Goal: Task Accomplishment & Management: Manage account settings

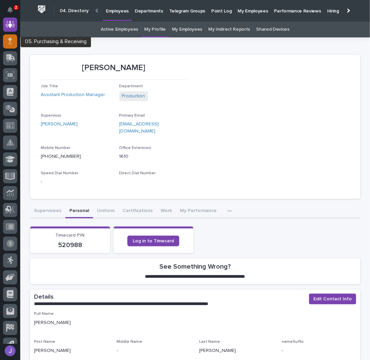
click at [10, 43] on icon at bounding box center [10, 43] width 4 height 4
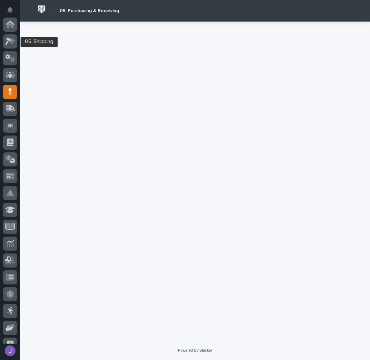
scroll to position [67, 0]
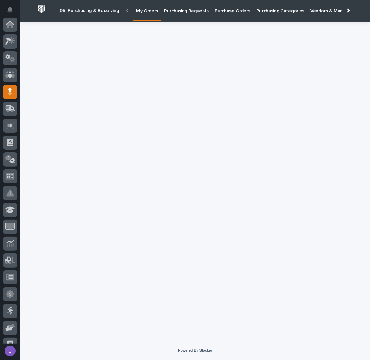
scroll to position [67, 0]
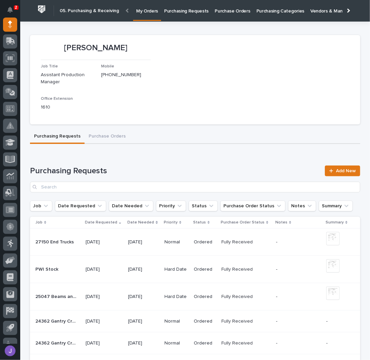
click at [201, 12] on p "Purchasing Requests" at bounding box center [186, 7] width 44 height 14
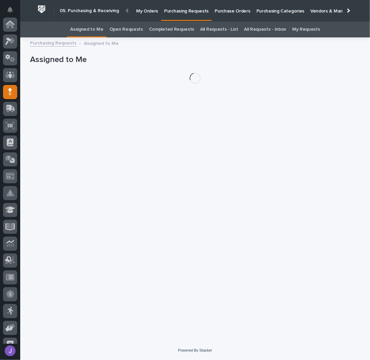
scroll to position [67, 0]
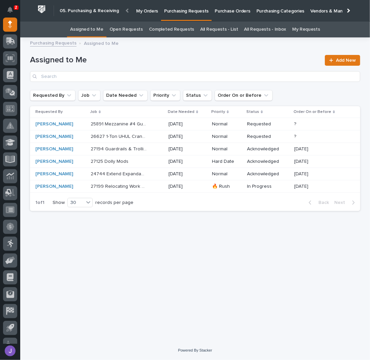
click at [144, 188] on div "27199 Relocating Work Platform and Mezzanine Modifications 27199 Relocating Wor…" at bounding box center [127, 186] width 72 height 11
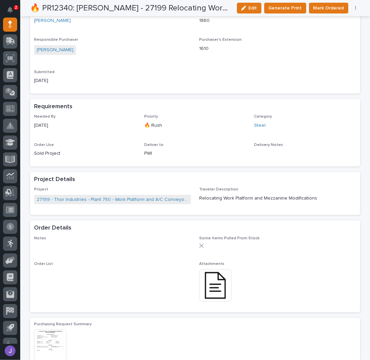
scroll to position [217, 0]
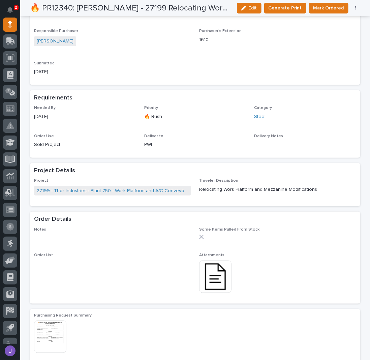
click at [211, 281] on img at bounding box center [215, 277] width 32 height 32
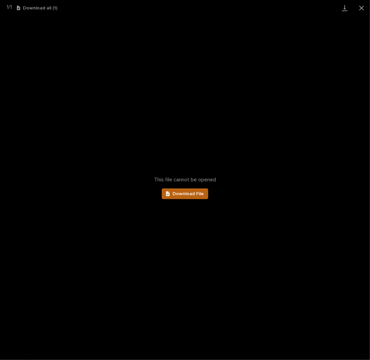
click at [194, 191] on link "Download File" at bounding box center [185, 193] width 47 height 11
click at [364, 9] on button "Close gallery" at bounding box center [361, 8] width 17 height 16
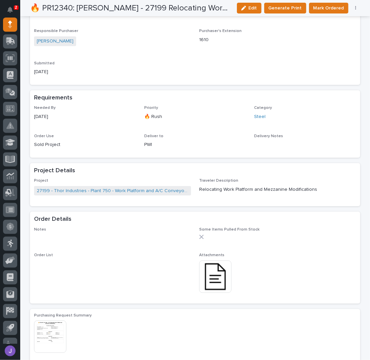
scroll to position [0, 0]
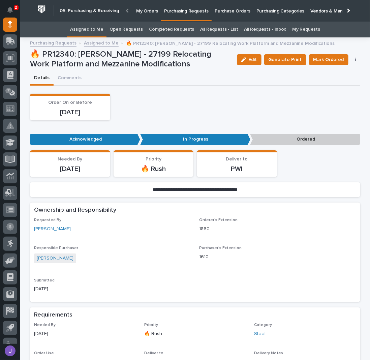
click at [355, 59] on button "button" at bounding box center [355, 59] width 9 height 5
click at [328, 81] on span "Edit Linked PO's" at bounding box center [334, 84] width 34 height 8
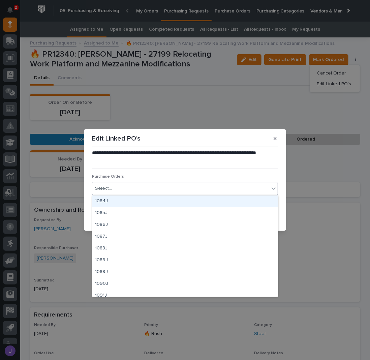
click at [122, 189] on div "Select..." at bounding box center [180, 188] width 177 height 11
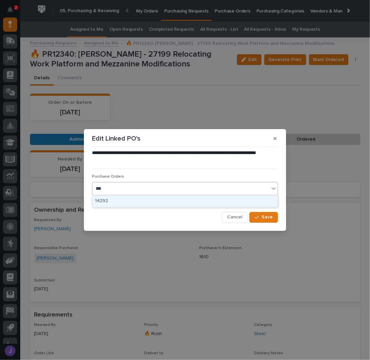
type input "****"
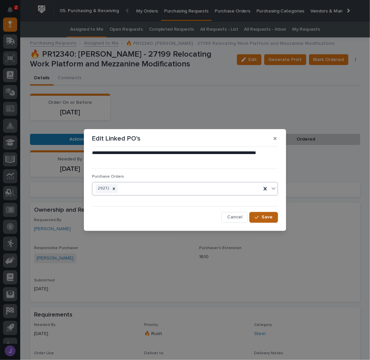
click at [267, 217] on span "Save" at bounding box center [267, 217] width 11 height 6
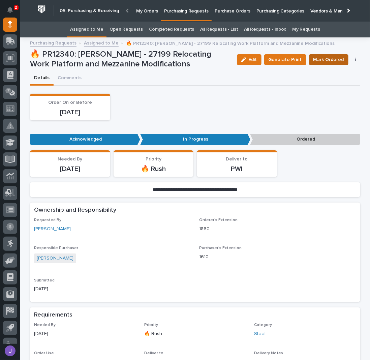
click at [327, 59] on span "Mark Ordered" at bounding box center [328, 60] width 31 height 8
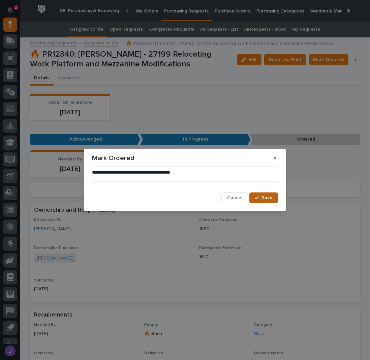
click at [264, 201] on span "Save" at bounding box center [267, 198] width 11 height 6
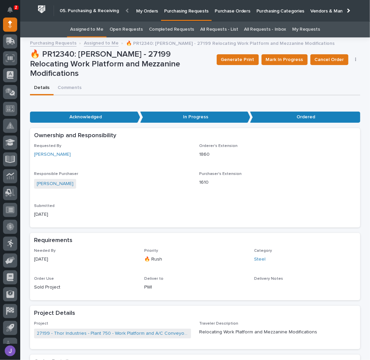
click at [91, 30] on link "Assigned to Me" at bounding box center [86, 30] width 33 height 16
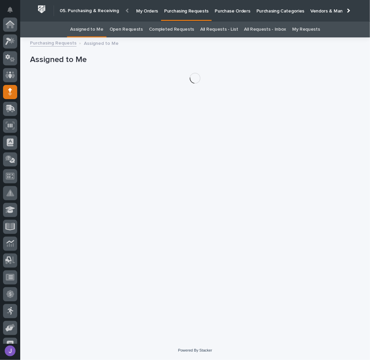
scroll to position [67, 0]
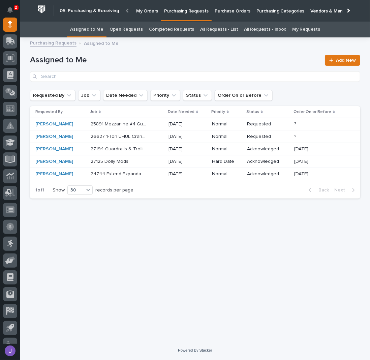
click at [192, 49] on div "Assigned to Me Add New" at bounding box center [195, 65] width 330 height 49
click at [124, 164] on div "27125 Dolly Mods 27125 Dolly Mods" at bounding box center [127, 161] width 72 height 11
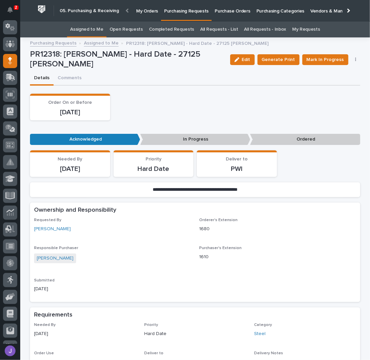
scroll to position [22, 0]
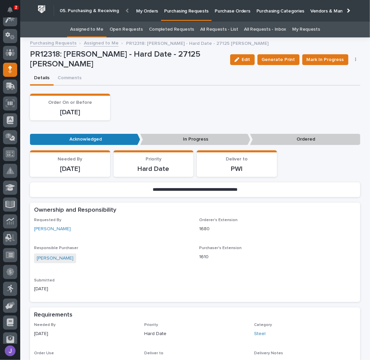
click at [208, 104] on div "Order On or Before [DATE]" at bounding box center [195, 107] width 330 height 27
click at [97, 29] on link "Assigned to Me" at bounding box center [86, 30] width 33 height 16
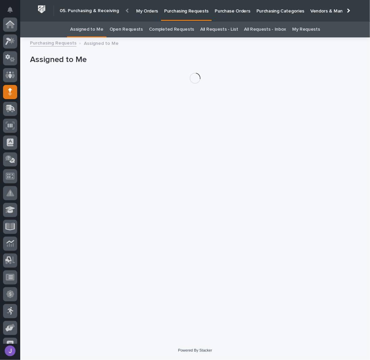
scroll to position [67, 0]
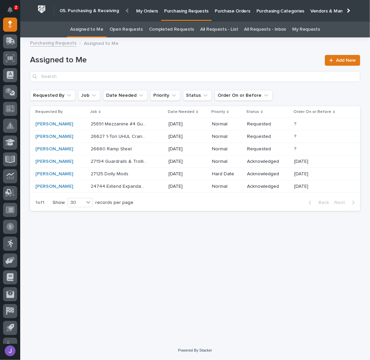
click at [228, 26] on link "All Requests - List" at bounding box center [219, 30] width 38 height 16
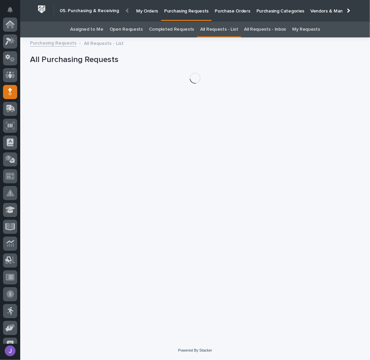
scroll to position [67, 0]
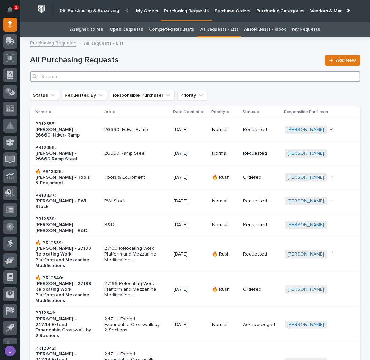
click at [107, 76] on input "Search" at bounding box center [195, 76] width 330 height 11
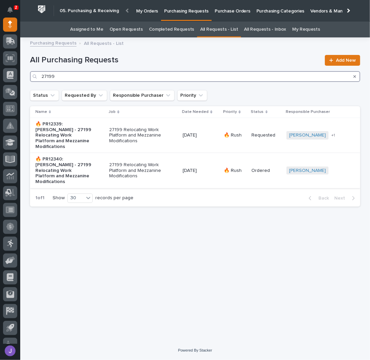
type input "27199"
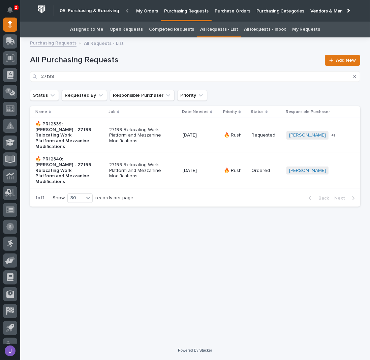
click at [99, 158] on div "🔥 PR12340: [PERSON_NAME] - 27199 Relocating Work Platform and Mezzanine Modific…" at bounding box center [69, 171] width 68 height 34
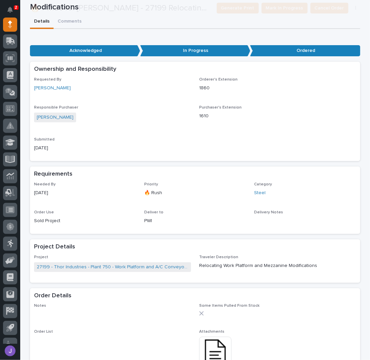
scroll to position [135, 0]
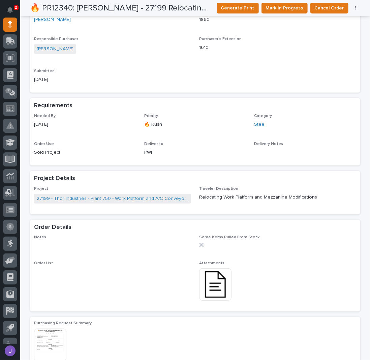
click at [219, 271] on img at bounding box center [215, 284] width 32 height 32
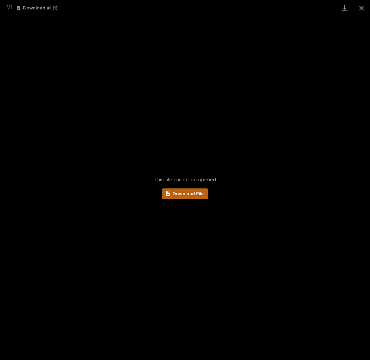
click at [200, 191] on link "Download File" at bounding box center [185, 193] width 47 height 11
click at [361, 8] on button "Close gallery" at bounding box center [361, 8] width 17 height 16
